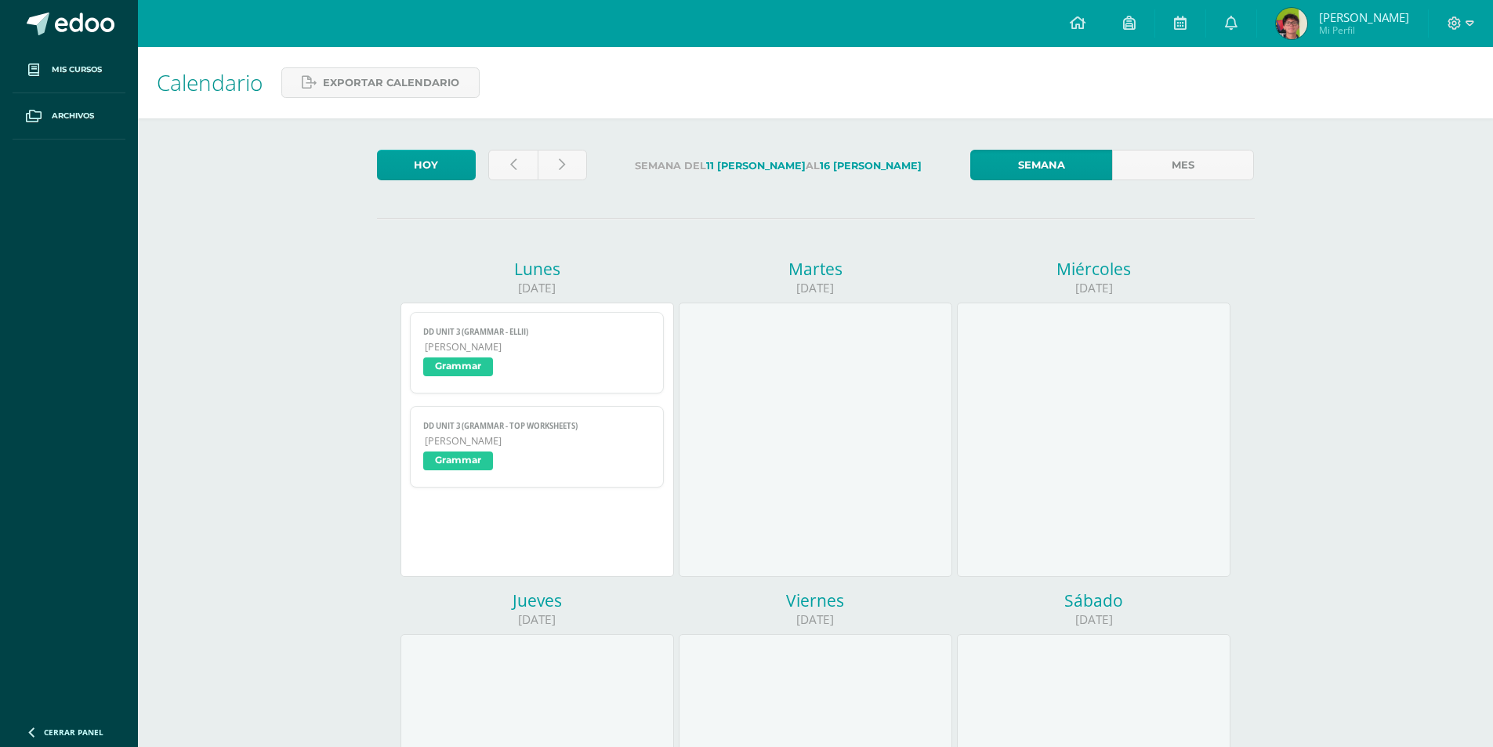
click at [1326, 21] on span "Byron Gabriel Mi Perfil" at bounding box center [1343, 23] width 140 height 31
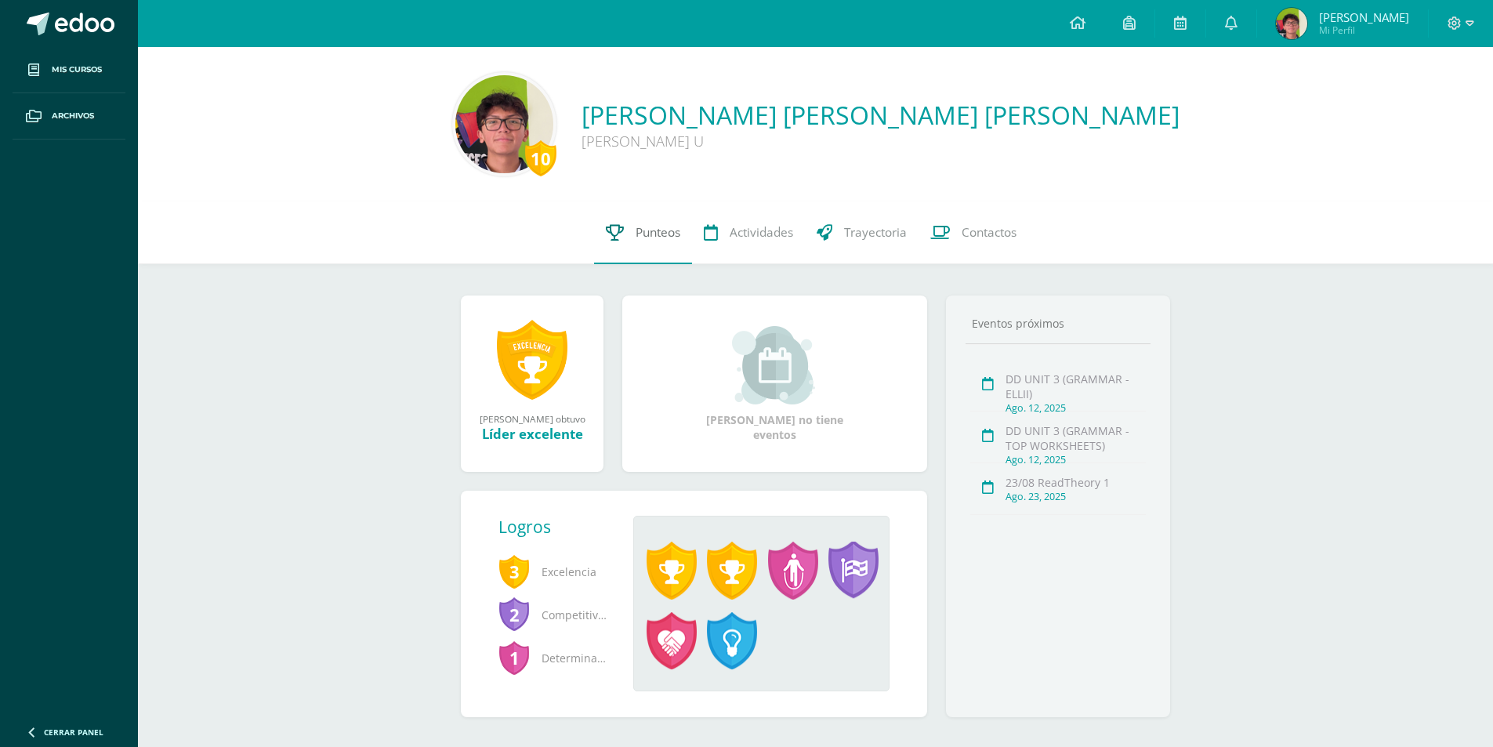
click at [660, 252] on link "Punteos" at bounding box center [643, 232] width 98 height 63
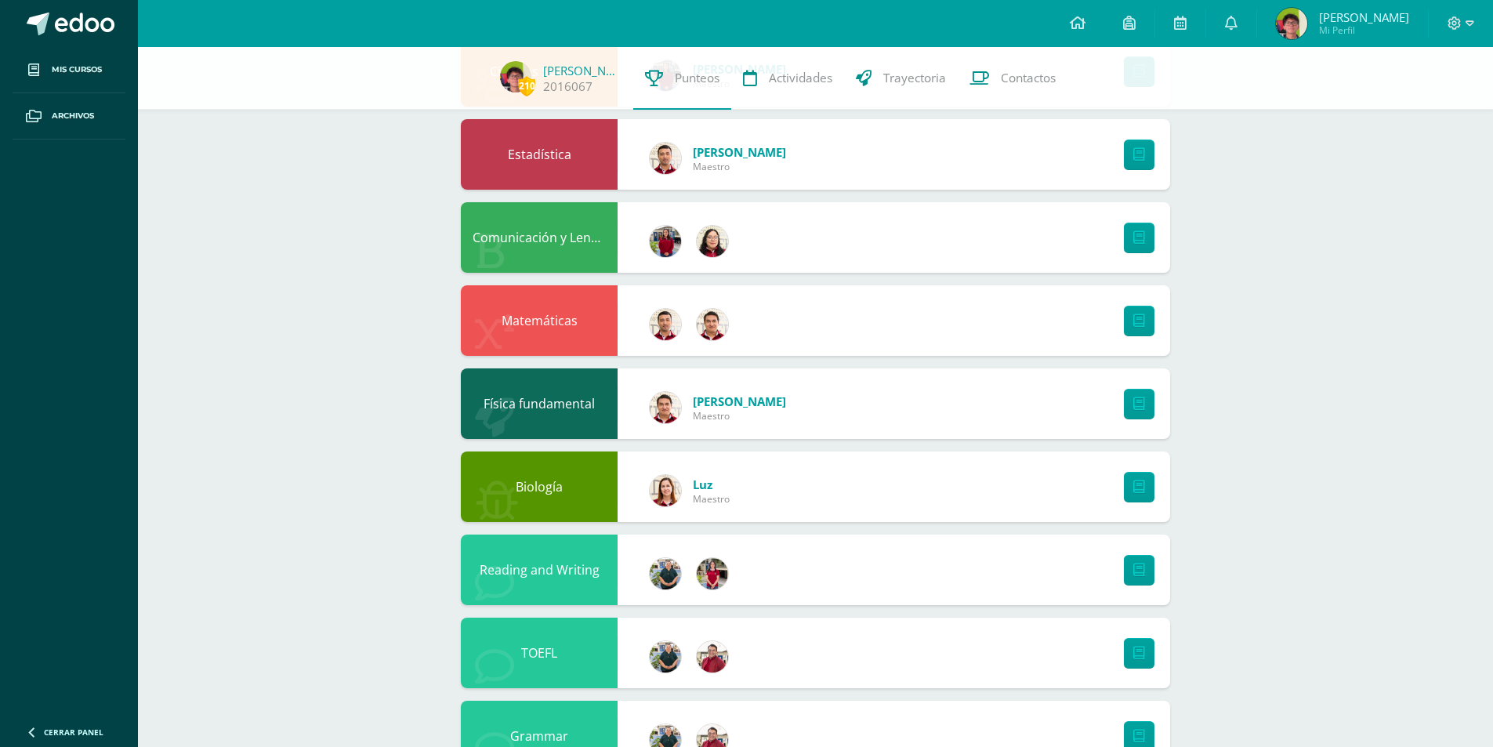
scroll to position [470, 0]
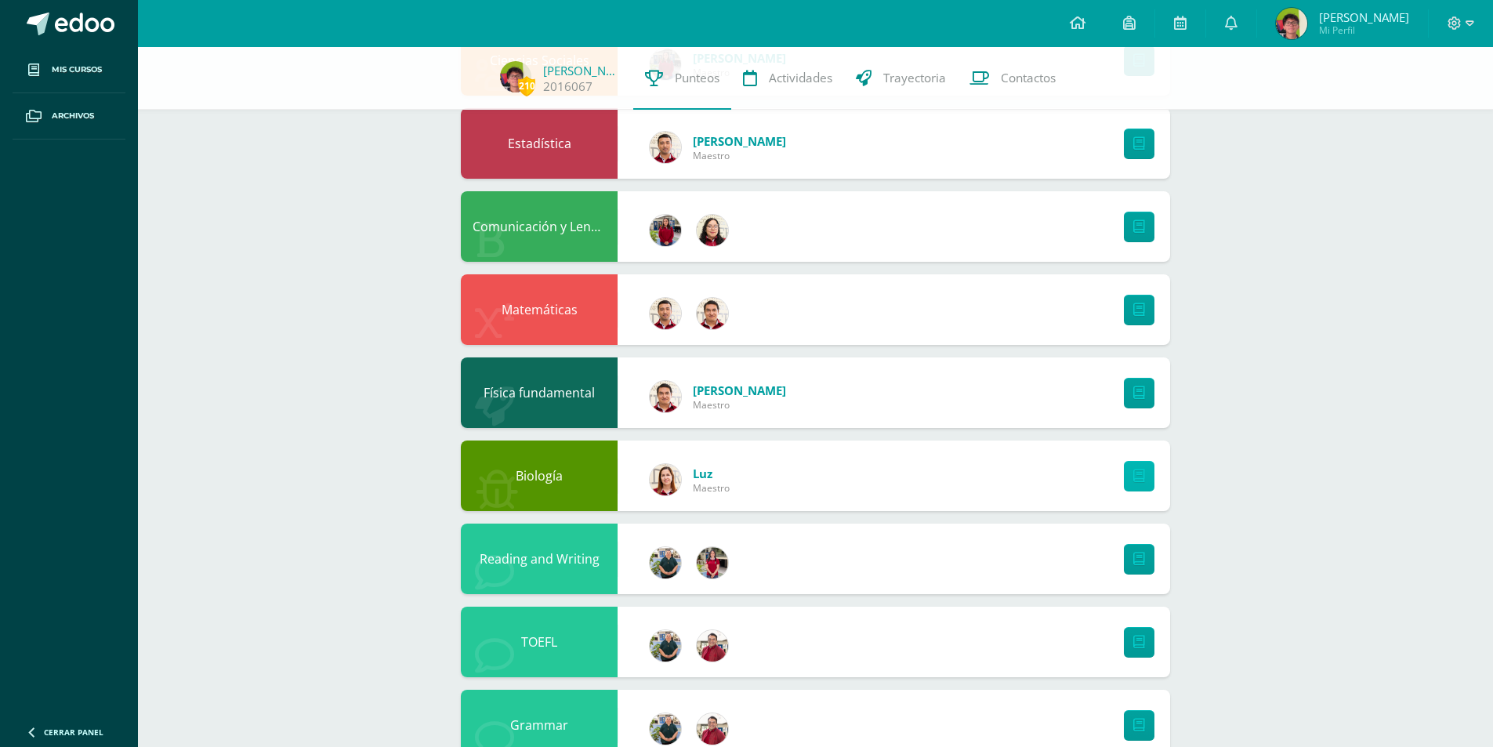
click at [1149, 483] on link at bounding box center [1139, 476] width 31 height 31
